Goal: Information Seeking & Learning: Learn about a topic

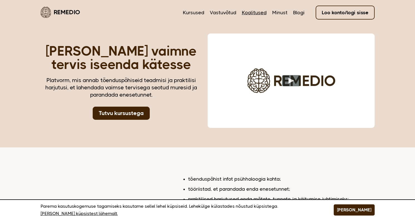
click at [246, 14] on link "Koolitused" at bounding box center [254, 12] width 25 height 7
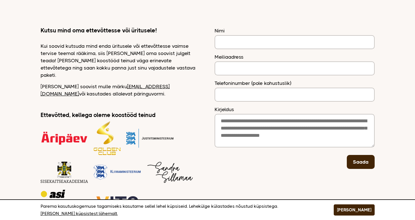
scroll to position [251, 0]
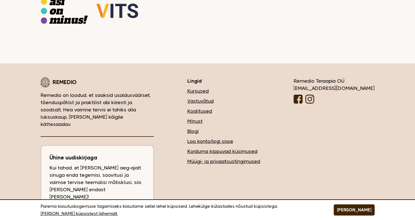
click at [236, 114] on link "Koolitused" at bounding box center [223, 110] width 73 height 7
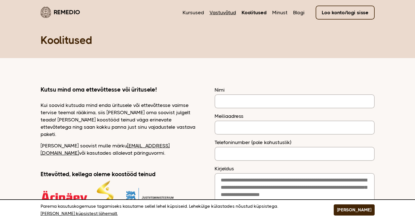
click at [225, 14] on link "Vastuvõtud" at bounding box center [223, 12] width 26 height 7
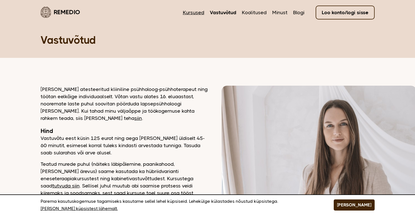
click at [201, 11] on link "Kursused" at bounding box center [193, 12] width 21 height 7
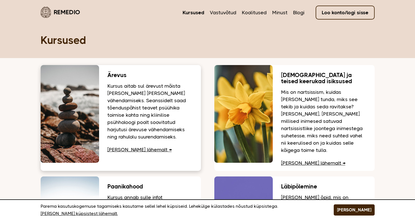
scroll to position [46, 0]
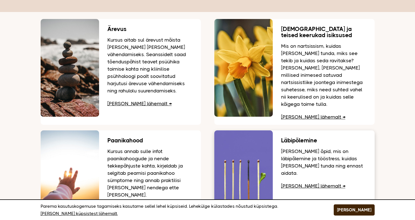
click at [312, 147] on p "[PERSON_NAME] õpid, mis on läbipõlemine ja tööstress, kuidas [PERSON_NAME] tund…" at bounding box center [323, 161] width 85 height 29
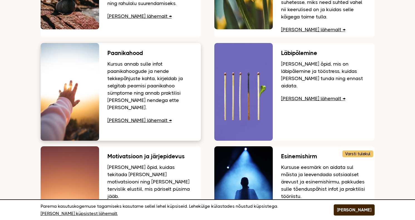
scroll to position [174, 0]
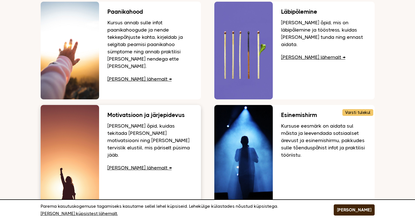
click at [126, 122] on p "Kursusel õpid, kuidas tekitada ja hoida motivatsiooni ning luua endale tervisli…" at bounding box center [150, 140] width 85 height 36
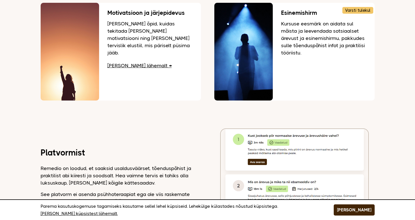
scroll to position [380, 0]
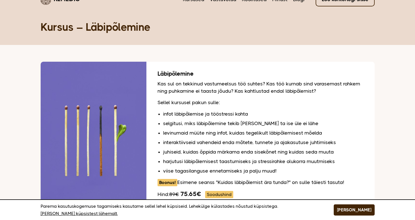
scroll to position [40, 0]
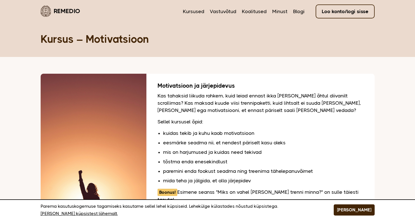
scroll to position [10, 0]
